Goal: Information Seeking & Learning: Learn about a topic

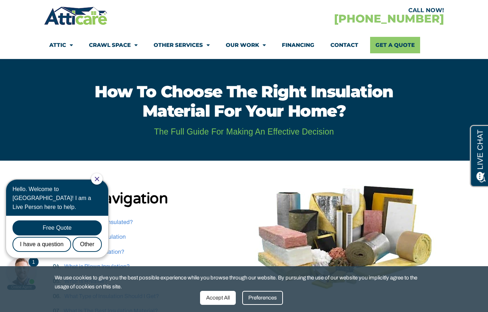
scroll to position [41, 0]
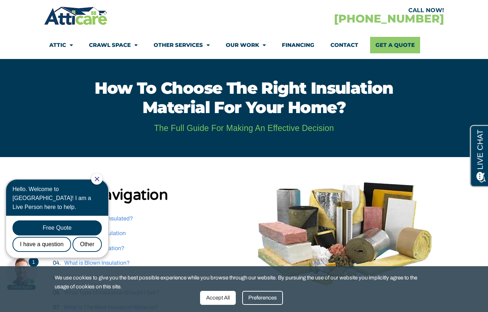
click at [99, 179] on icon "Close Chat" at bounding box center [97, 179] width 5 height 5
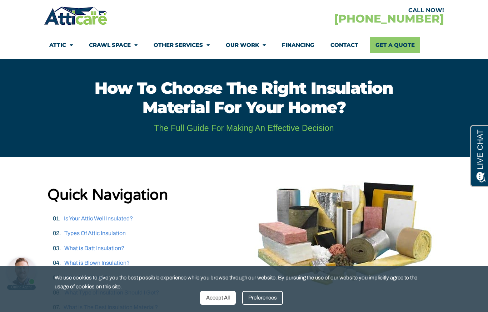
click at [221, 304] on div "Accept All" at bounding box center [218, 298] width 36 height 14
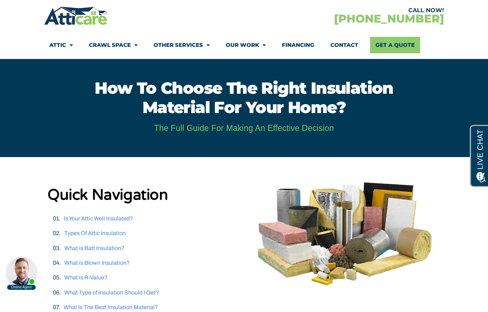
click at [73, 233] on link "Types Of Attic Insulation" at bounding box center [94, 233] width 61 height 6
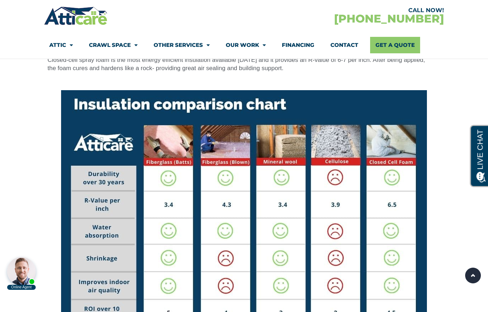
scroll to position [3701, 0]
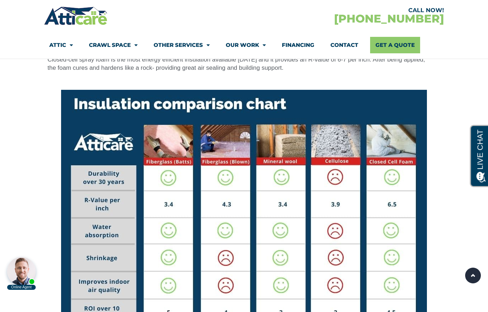
click at [173, 45] on link "Other Services" at bounding box center [182, 45] width 56 height 16
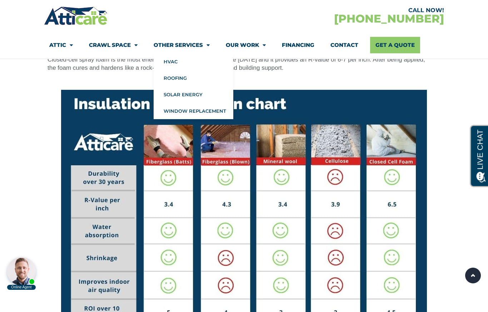
click at [172, 95] on link "Solar Energy" at bounding box center [194, 94] width 80 height 16
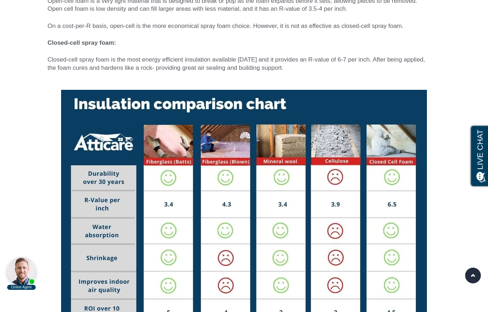
scroll to position [3732, 0]
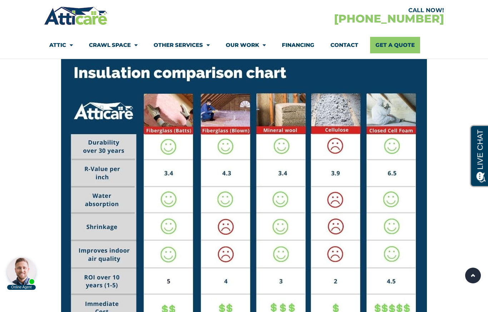
click at [51, 46] on link "Attic" at bounding box center [61, 45] width 24 height 16
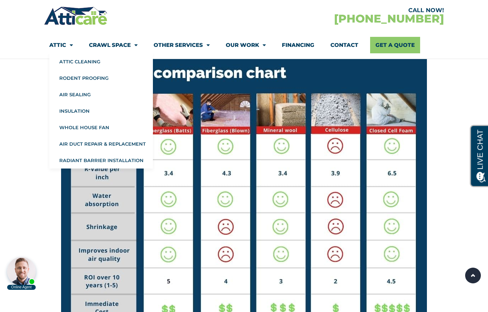
click at [71, 60] on link "Attic Cleaning" at bounding box center [101, 61] width 104 height 16
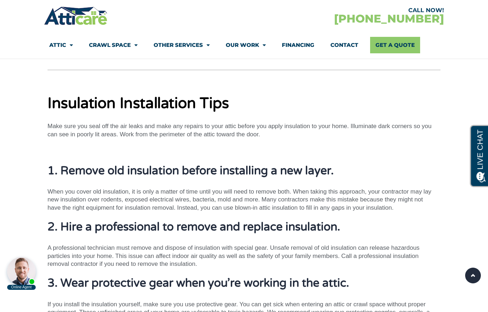
scroll to position [4009, 0]
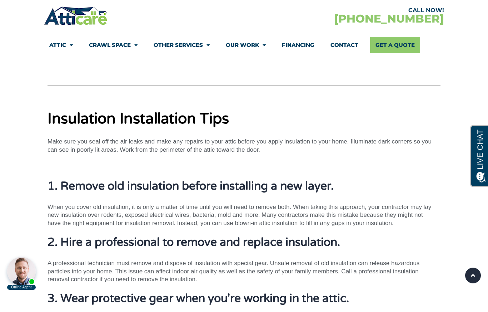
scroll to position [73, 0]
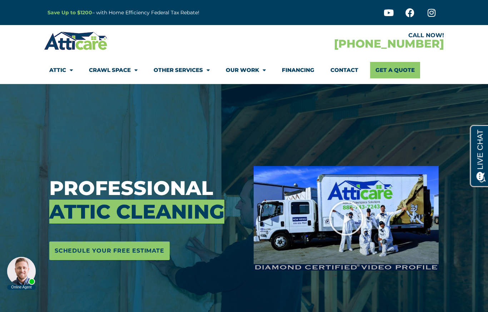
click at [350, 215] on icon "Play Video" at bounding box center [346, 218] width 36 height 36
